Goal: Navigation & Orientation: Find specific page/section

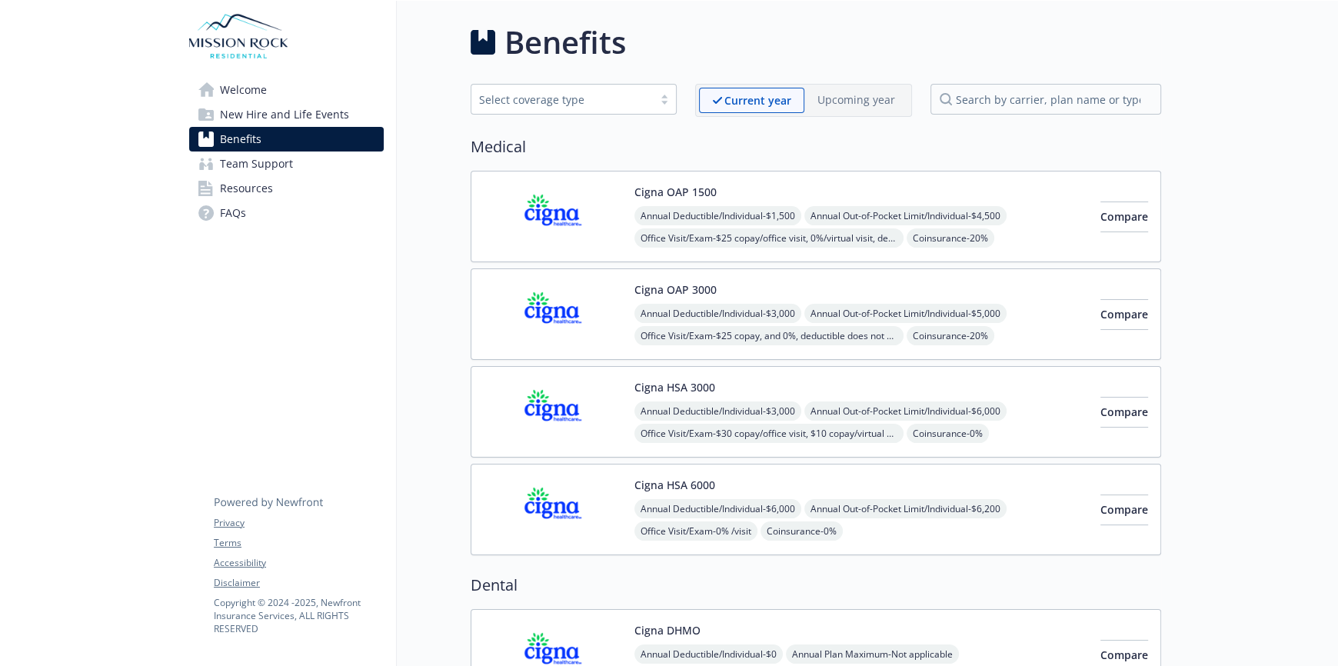
scroll to position [2691, 0]
